Goal: Communication & Community: Answer question/provide support

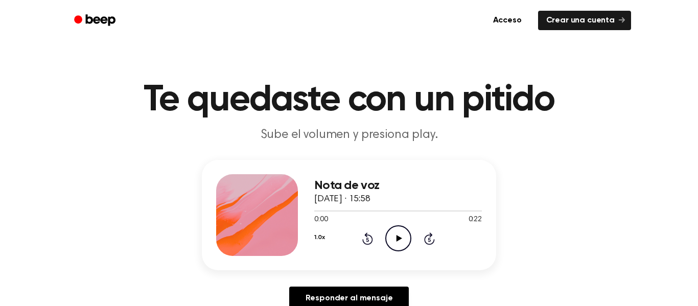
click at [393, 244] on icon "Play Audio" at bounding box center [398, 238] width 26 height 26
click at [402, 243] on icon "Pause Audio" at bounding box center [398, 238] width 26 height 26
click at [398, 235] on icon "Play Audio" at bounding box center [398, 238] width 26 height 26
click at [392, 233] on icon "Play Audio" at bounding box center [398, 238] width 26 height 26
click at [401, 241] on icon "Play Audio" at bounding box center [398, 238] width 26 height 26
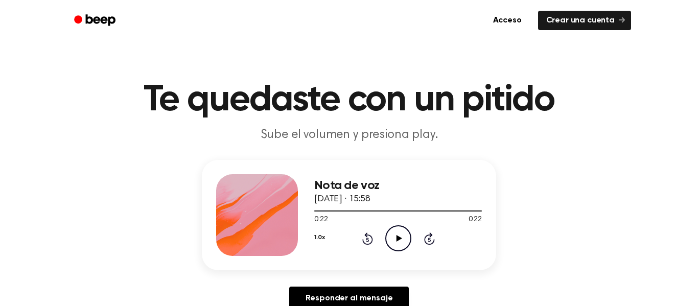
click at [403, 235] on icon "Play Audio" at bounding box center [398, 238] width 26 height 26
click at [399, 244] on icon "Play Audio" at bounding box center [398, 238] width 26 height 26
click at [399, 241] on icon "Play Audio" at bounding box center [398, 238] width 26 height 26
click at [399, 242] on icon "Play Audio" at bounding box center [398, 238] width 26 height 26
click at [397, 241] on icon "Pause Audio" at bounding box center [398, 238] width 26 height 26
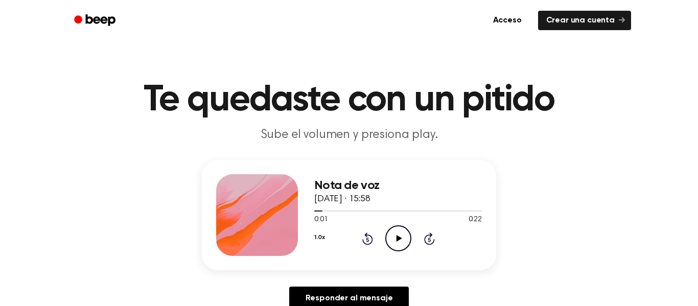
click at [399, 239] on icon at bounding box center [399, 238] width 6 height 7
click at [398, 236] on icon "Play Audio" at bounding box center [398, 238] width 26 height 26
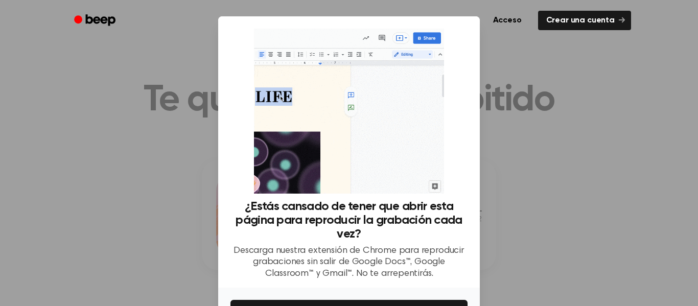
click at [1, 149] on div at bounding box center [349, 153] width 698 height 306
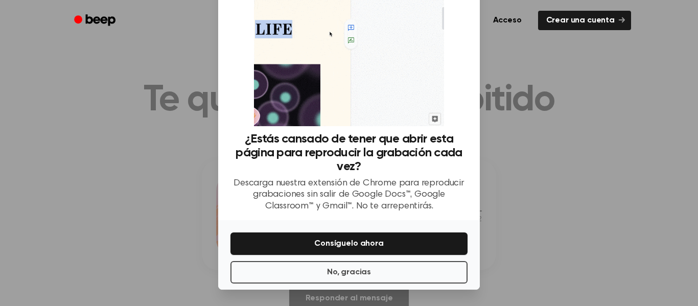
scroll to position [67, 0]
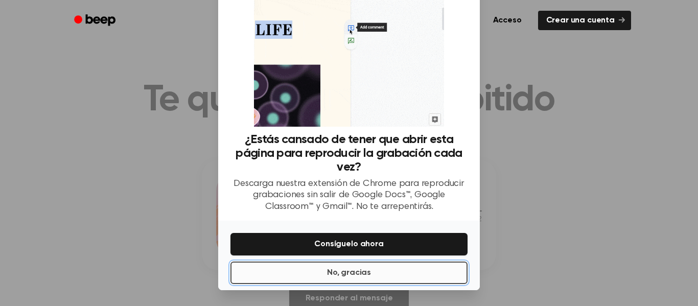
click at [315, 284] on button "No, gracias" at bounding box center [348, 272] width 237 height 22
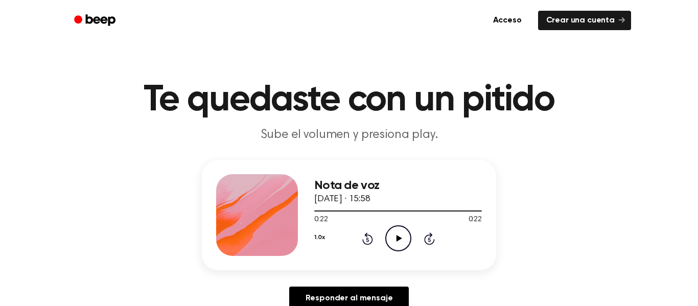
click at [393, 238] on icon "Play Audio" at bounding box center [398, 238] width 26 height 26
click at [398, 238] on icon "Pause Audio" at bounding box center [398, 238] width 26 height 26
click at [398, 237] on icon at bounding box center [399, 238] width 6 height 7
click at [398, 237] on icon "Pause Audio" at bounding box center [398, 238] width 26 height 26
click at [318, 211] on span at bounding box center [319, 211] width 8 height 8
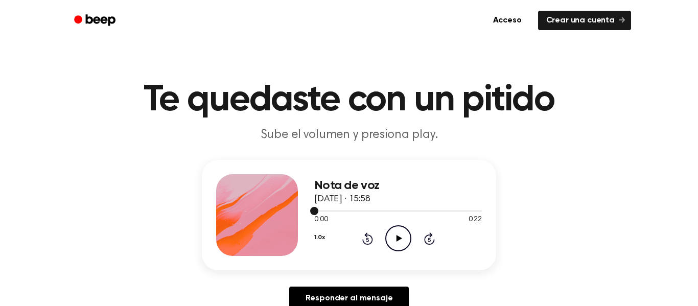
click at [394, 236] on icon "Play Audio" at bounding box center [398, 238] width 26 height 26
click at [400, 238] on icon at bounding box center [398, 238] width 5 height 7
click at [368, 297] on font "Responder al mensaje" at bounding box center [348, 298] width 87 height 8
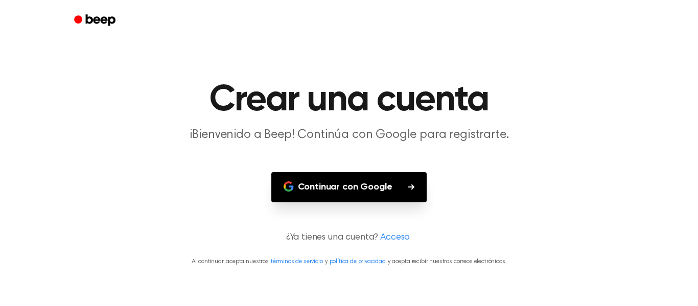
click at [206, 232] on p "¿Ya tienes una cuenta? Acceso" at bounding box center [348, 238] width 673 height 14
click at [328, 191] on font "Continuar con Google" at bounding box center [345, 187] width 94 height 14
click at [48, 83] on header "Crear una cuenta ¡Bienvenido a Beep! Continúa con Google para registrarte." at bounding box center [348, 113] width 673 height 62
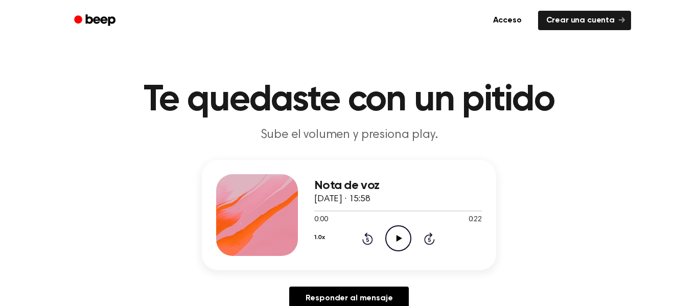
click at [398, 239] on icon at bounding box center [399, 238] width 6 height 7
click at [388, 250] on icon "Pause Audio" at bounding box center [398, 238] width 26 height 26
click at [381, 251] on div "1.0x Rewind 5 seconds Play Audio Skip 5 seconds" at bounding box center [397, 238] width 167 height 26
click at [401, 242] on icon "Play Audio" at bounding box center [398, 238] width 26 height 26
click at [399, 240] on icon at bounding box center [398, 238] width 5 height 7
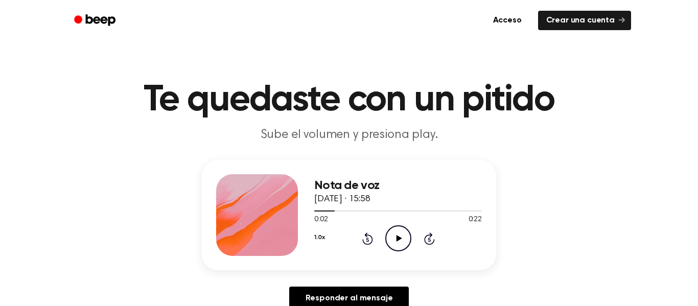
click at [396, 238] on icon at bounding box center [399, 238] width 6 height 7
click at [395, 242] on icon "Pause Audio" at bounding box center [398, 238] width 26 height 26
click at [319, 208] on div at bounding box center [397, 210] width 167 height 8
click at [395, 238] on icon "Play Audio" at bounding box center [398, 238] width 26 height 26
click at [388, 233] on icon "Pause Audio" at bounding box center [398, 238] width 26 height 26
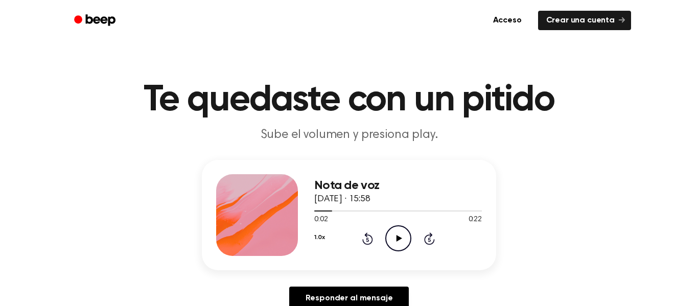
click at [402, 239] on icon "Play Audio" at bounding box center [398, 238] width 26 height 26
click at [396, 244] on icon "Pause Audio" at bounding box center [398, 238] width 26 height 26
click at [396, 238] on icon at bounding box center [399, 238] width 6 height 7
click at [394, 237] on icon "Pause Audio" at bounding box center [398, 238] width 26 height 26
click at [397, 237] on icon at bounding box center [399, 238] width 6 height 7
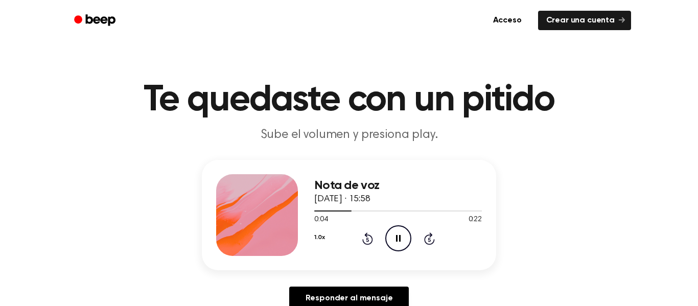
click at [397, 238] on icon "Pause Audio" at bounding box center [398, 238] width 26 height 26
click at [395, 242] on icon "Play Audio" at bounding box center [398, 238] width 26 height 26
click at [397, 246] on icon "Pause Audio" at bounding box center [398, 238] width 26 height 26
click at [396, 244] on icon "Play Audio" at bounding box center [398, 238] width 26 height 26
click at [396, 246] on icon "Pause Audio" at bounding box center [398, 238] width 26 height 26
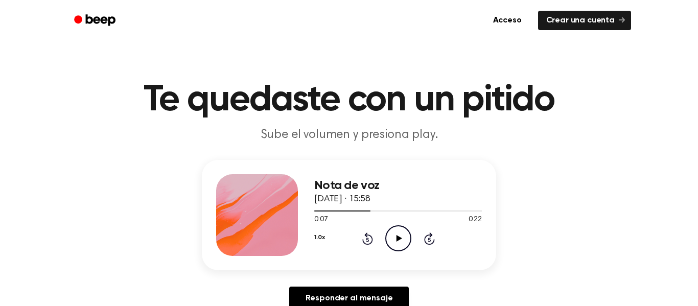
click at [396, 246] on icon "Play Audio" at bounding box center [398, 238] width 26 height 26
click at [396, 250] on icon "Pause Audio" at bounding box center [398, 238] width 26 height 26
click at [396, 246] on icon "Play Audio" at bounding box center [398, 238] width 26 height 26
click at [397, 248] on icon "Pause Audio" at bounding box center [398, 238] width 26 height 26
click at [523, 195] on div "Nota de voz [DATE] · 15:58 0:09 0:22 Su navegador no soporta el elemento [objec…" at bounding box center [348, 239] width 673 height 158
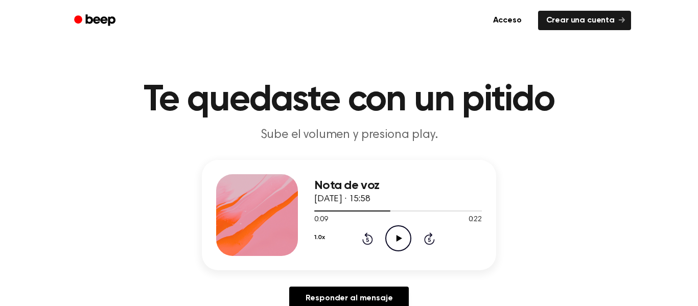
click at [394, 231] on icon "Play Audio" at bounding box center [398, 238] width 26 height 26
click at [395, 230] on icon "Pause Audio" at bounding box center [398, 238] width 26 height 26
click at [406, 220] on div "0:11 0:22" at bounding box center [397, 219] width 167 height 11
click at [397, 237] on icon at bounding box center [399, 238] width 6 height 7
click at [399, 232] on icon "Pause Audio" at bounding box center [398, 238] width 26 height 26
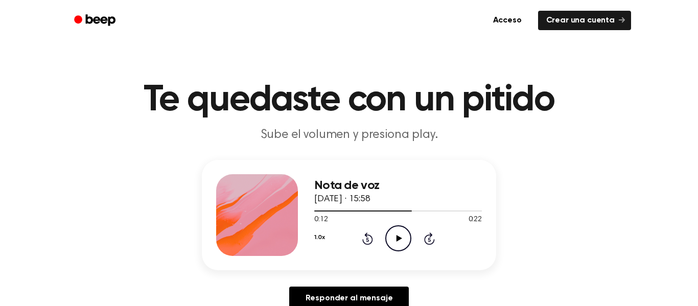
click at [401, 233] on icon "Play Audio" at bounding box center [398, 238] width 26 height 26
click at [401, 232] on icon "Pause Audio" at bounding box center [398, 238] width 26 height 26
click at [400, 232] on icon "Play Audio" at bounding box center [398, 238] width 26 height 26
click at [400, 234] on icon "Pause Audio" at bounding box center [398, 238] width 26 height 26
click at [400, 230] on icon "Play Audio" at bounding box center [398, 238] width 26 height 26
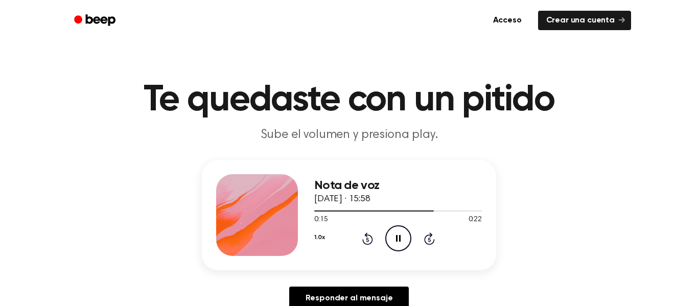
click at [397, 230] on icon "Pause Audio" at bounding box center [398, 238] width 26 height 26
click at [398, 231] on icon "Play Audio" at bounding box center [398, 238] width 26 height 26
click at [401, 231] on icon "Pause Audio" at bounding box center [398, 238] width 26 height 26
click at [401, 231] on icon "Play Audio" at bounding box center [398, 238] width 26 height 26
click at [401, 230] on icon "Pause Audio" at bounding box center [398, 238] width 26 height 26
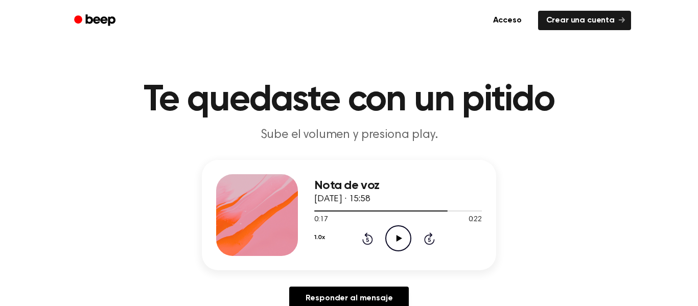
click at [405, 233] on icon "Play Audio" at bounding box center [398, 238] width 26 height 26
click at [405, 233] on icon "Pause Audio" at bounding box center [398, 238] width 26 height 26
click at [421, 213] on div at bounding box center [397, 210] width 167 height 8
click at [400, 237] on icon at bounding box center [399, 238] width 6 height 7
click at [403, 235] on icon "Pause Audio" at bounding box center [398, 238] width 26 height 26
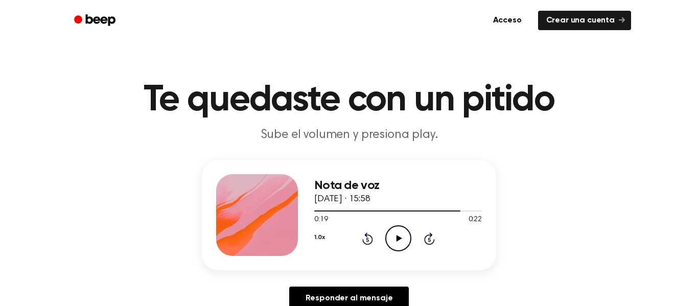
click at [400, 236] on icon "Play Audio" at bounding box center [398, 238] width 26 height 26
click at [399, 235] on icon at bounding box center [398, 238] width 5 height 7
click at [398, 241] on icon "Play Audio" at bounding box center [398, 238] width 26 height 26
click at [399, 241] on icon at bounding box center [398, 238] width 5 height 7
click at [399, 242] on icon "Play Audio" at bounding box center [398, 238] width 26 height 26
